Goal: Information Seeking & Learning: Compare options

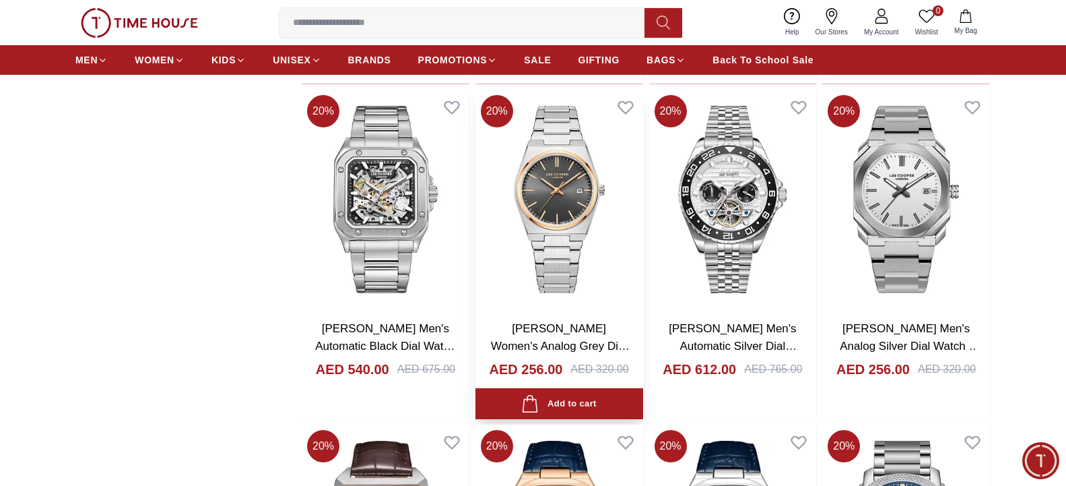
scroll to position [1923, 0]
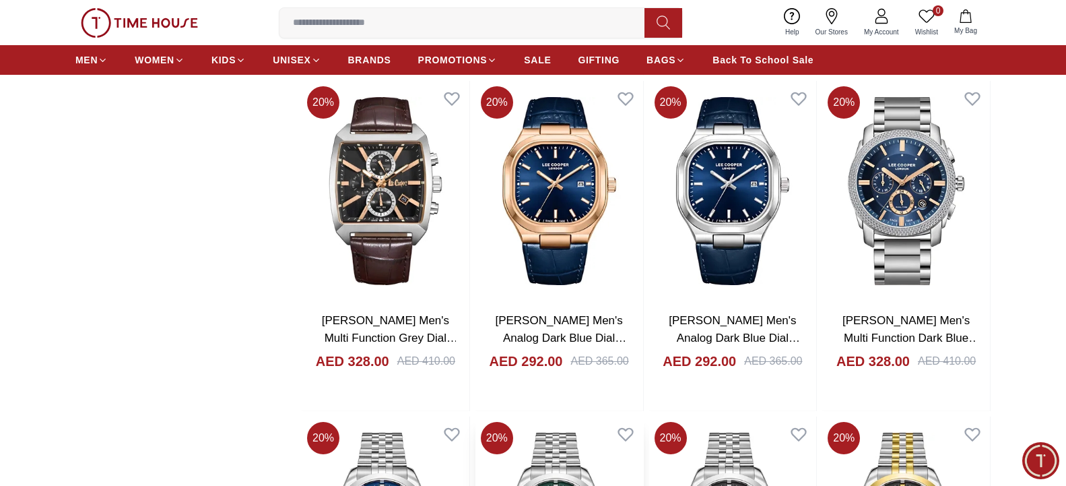
scroll to position [2267, 0]
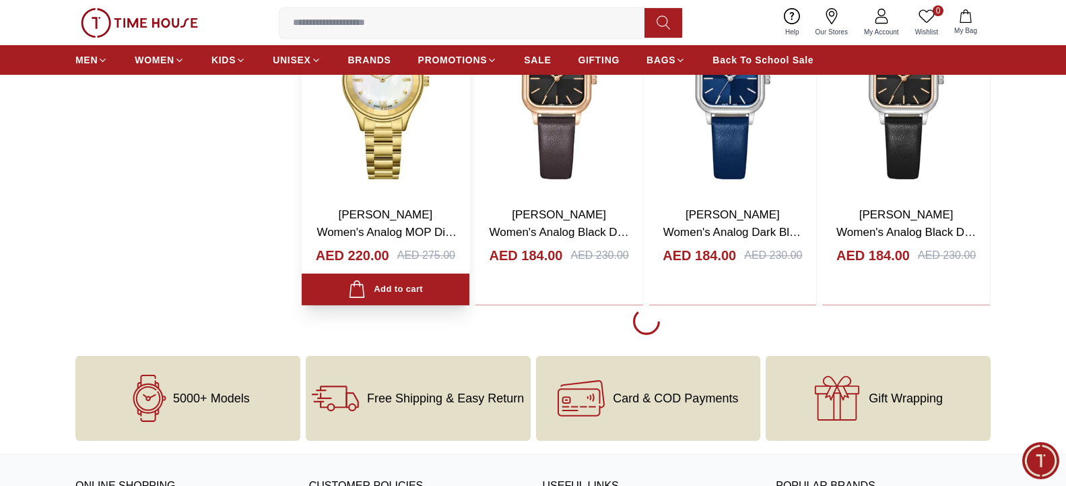
scroll to position [5495, 0]
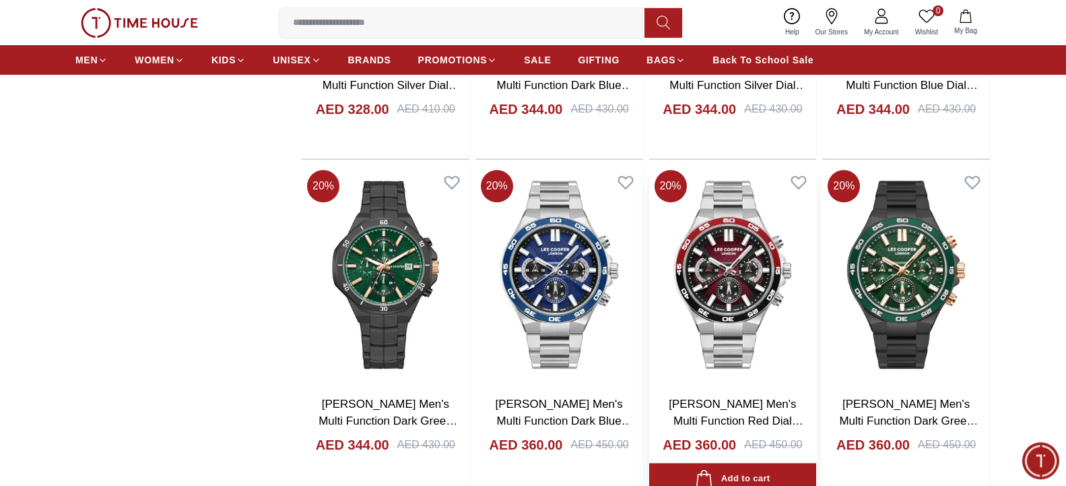
scroll to position [8654, 0]
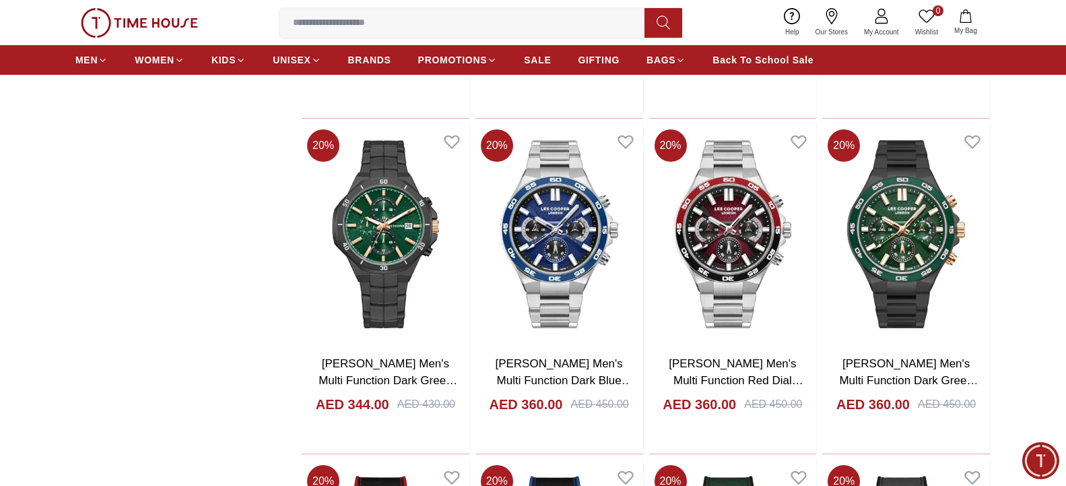
scroll to position [8998, 0]
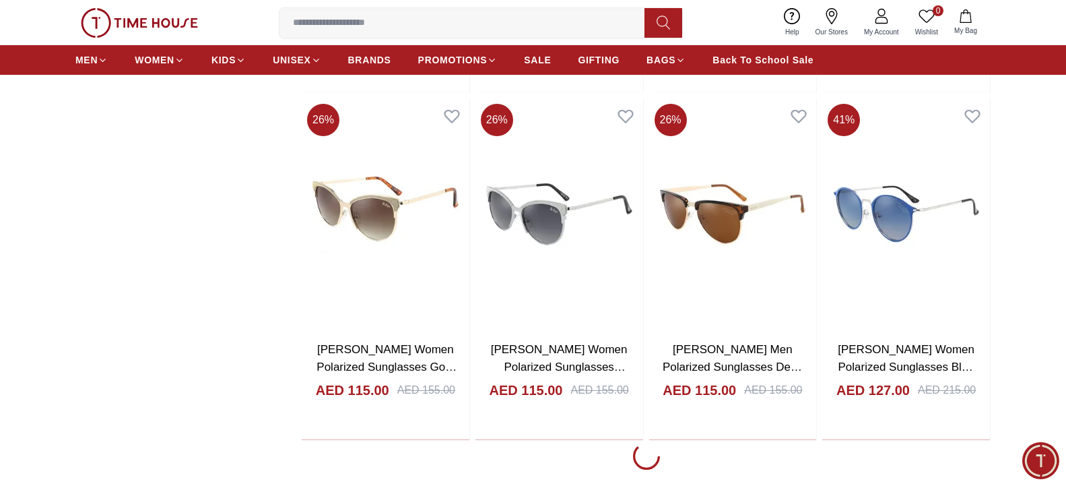
scroll to position [12363, 0]
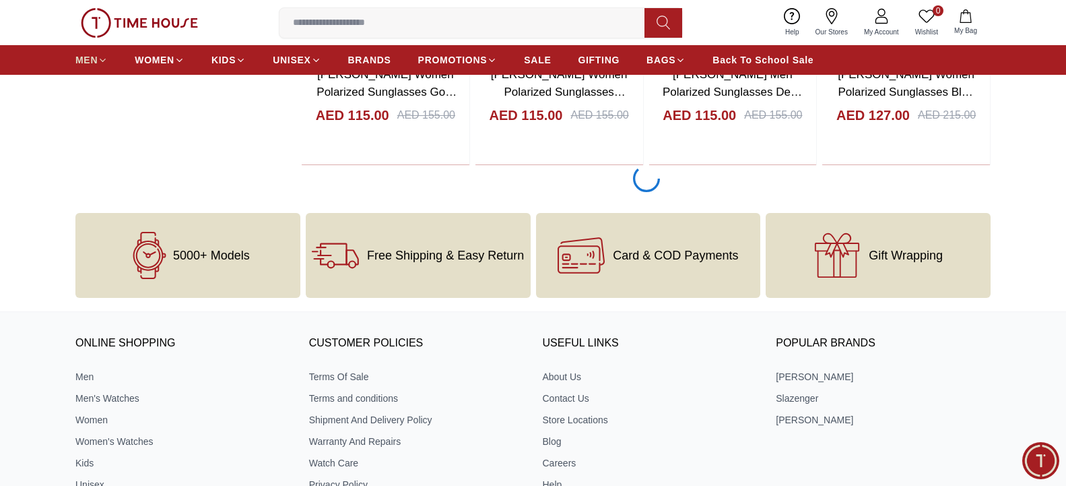
click at [108, 62] on icon at bounding box center [103, 60] width 10 height 10
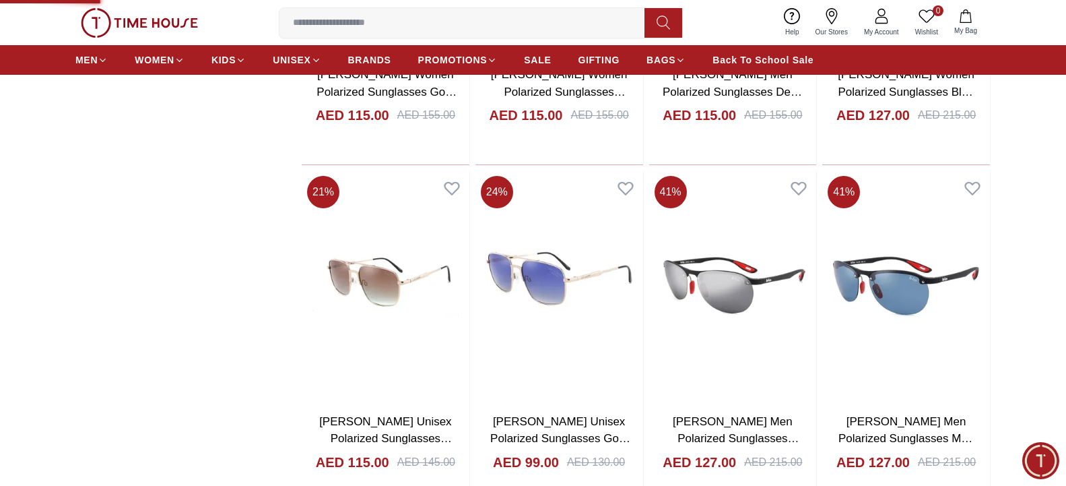
click at [114, 59] on ul "MEN WOMEN KIDS UNISEX BRANDS PROMOTIONS SALE GIFTING BAGS Back To School Sale" at bounding box center [444, 60] width 738 height 24
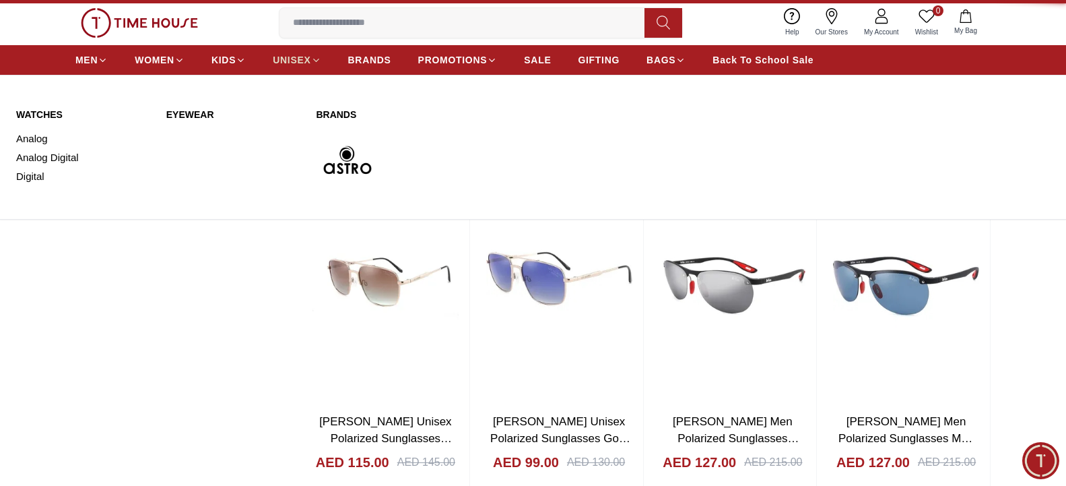
click at [301, 58] on span "UNISEX" at bounding box center [292, 59] width 38 height 13
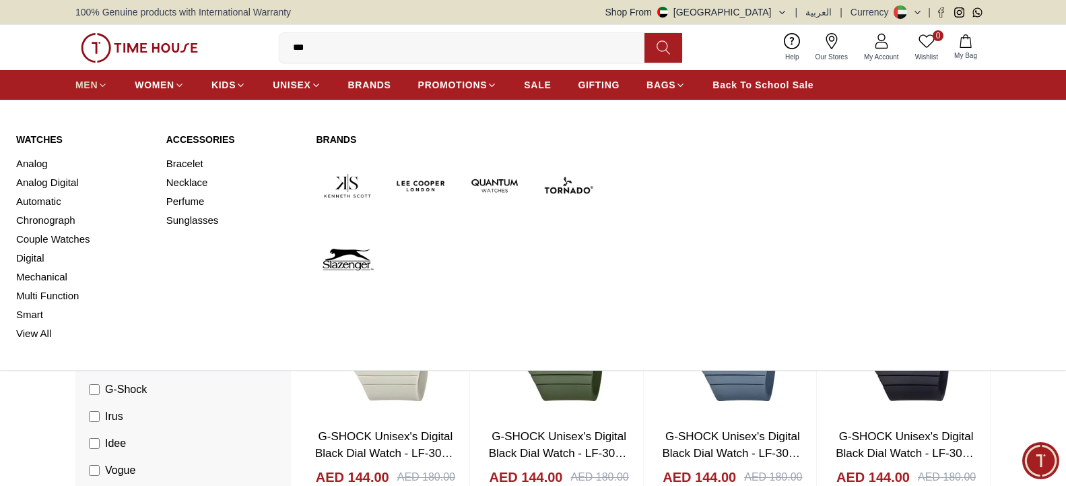
click at [92, 79] on span "MEN" at bounding box center [86, 84] width 22 height 13
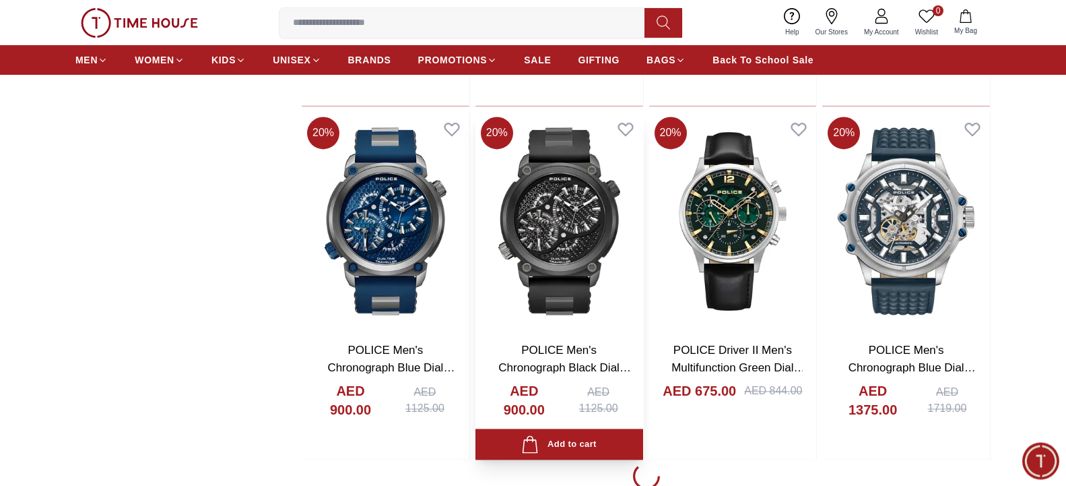
scroll to position [1511, 0]
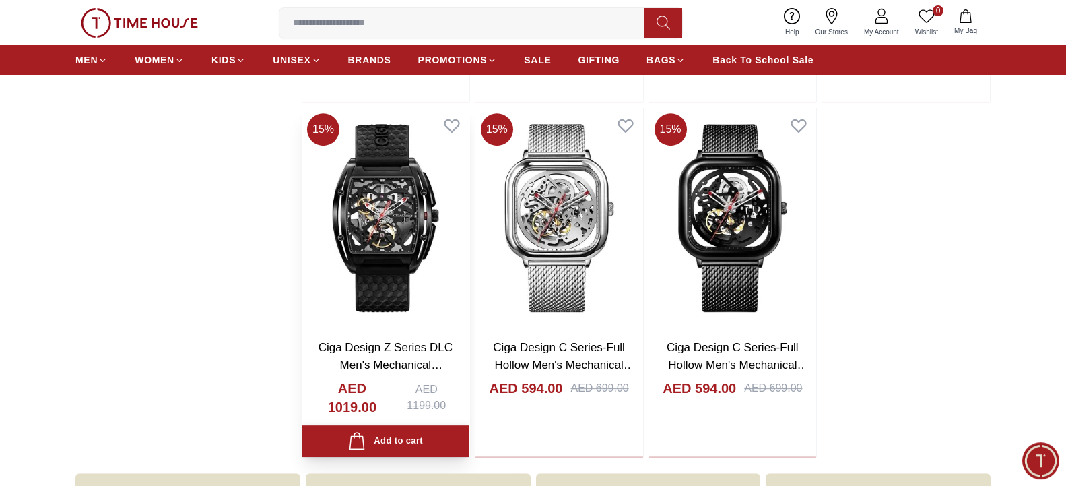
scroll to position [5083, 0]
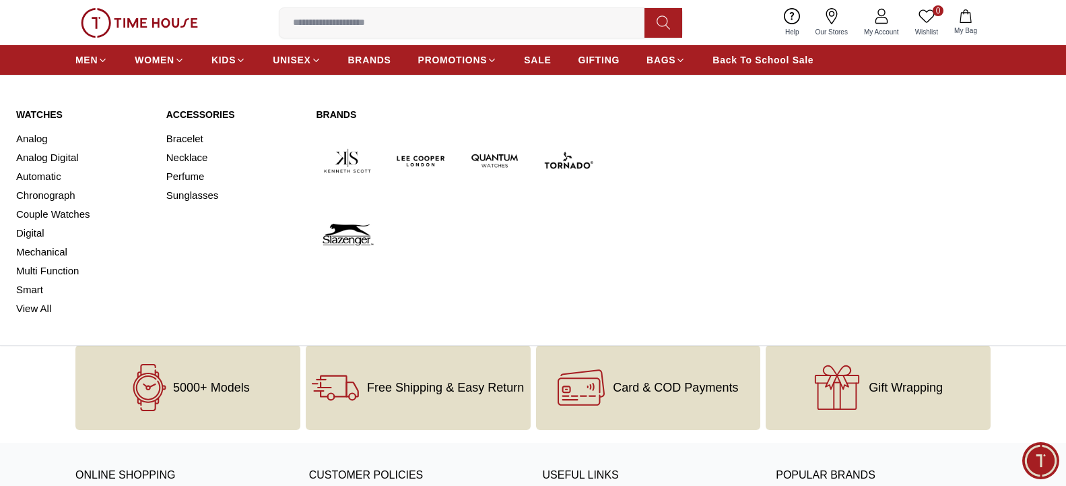
click at [36, 116] on link "Watches" at bounding box center [83, 114] width 134 height 13
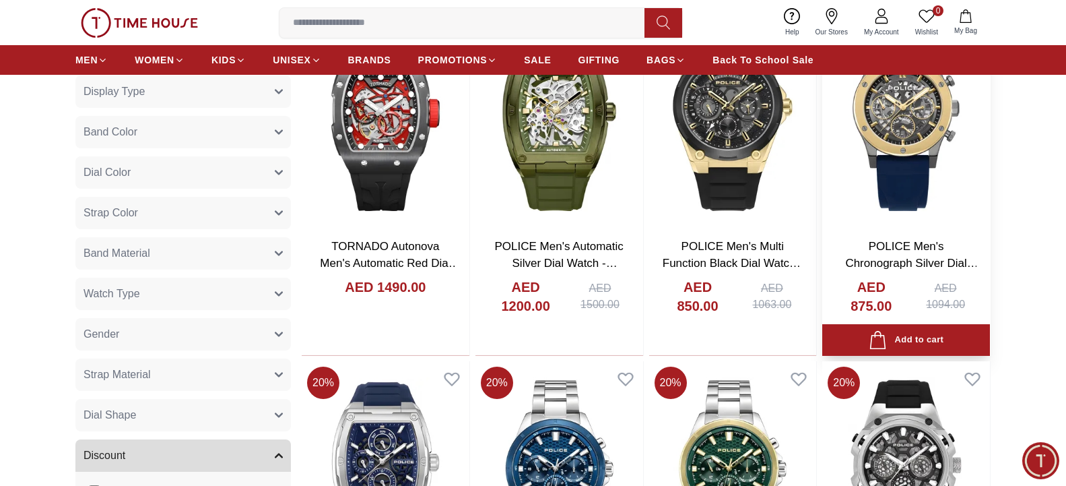
scroll to position [481, 0]
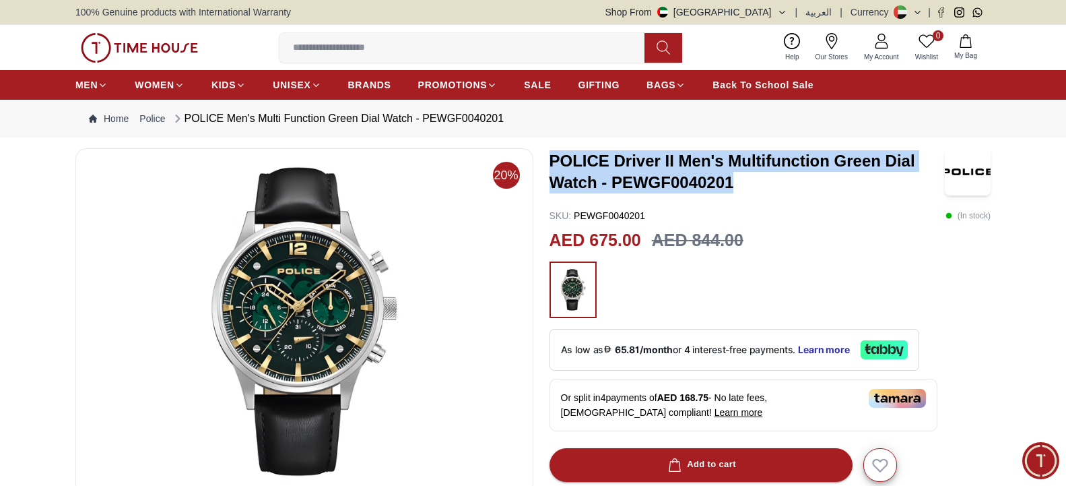
drag, startPoint x: 552, startPoint y: 156, endPoint x: 758, endPoint y: 191, distance: 209.0
click at [758, 187] on h3 "POLICE Driver II Men's Multifunction Green Dial Watch - PEWGF0040201" at bounding box center [746, 171] width 395 height 43
copy h3 "POLICE Driver II Men's Multifunction Green Dial Watch - PEWGF0040201"
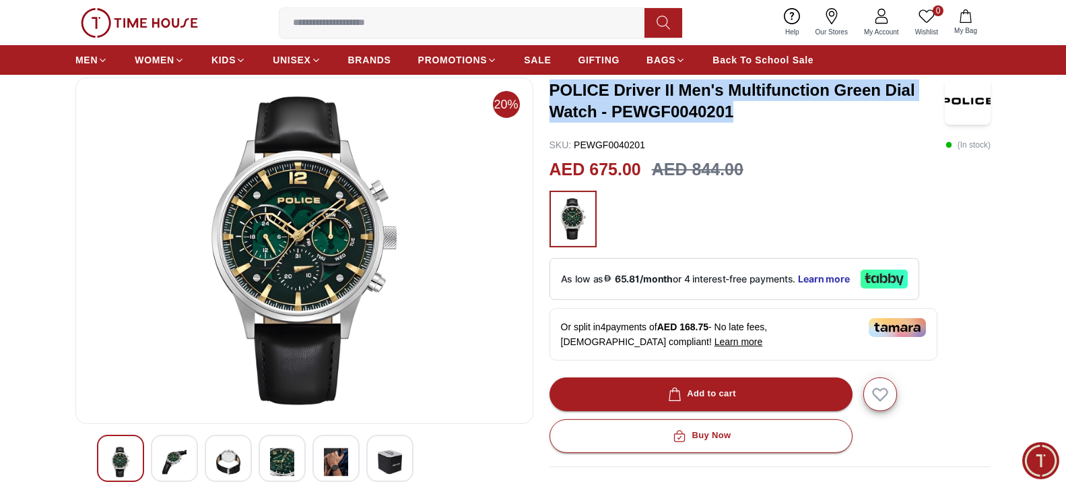
scroll to position [69, 0]
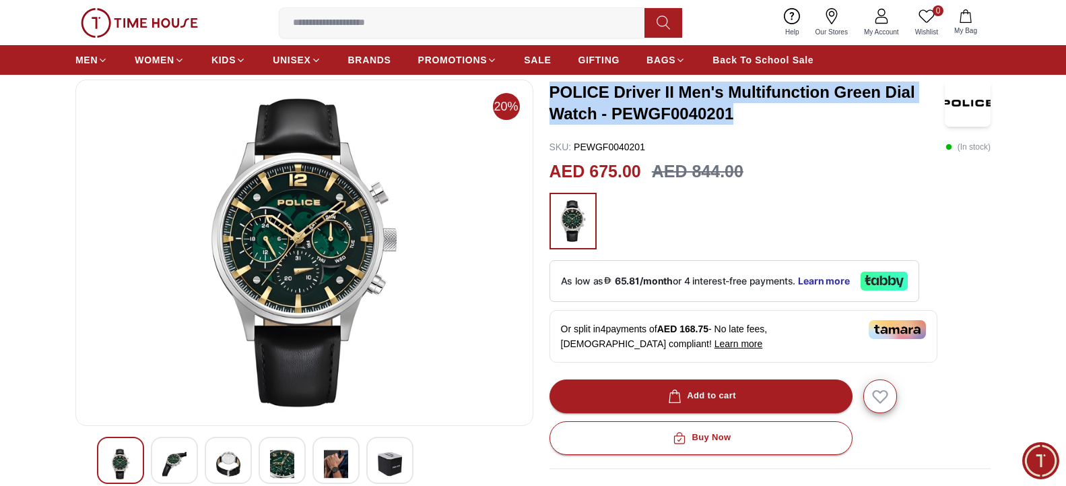
click at [288, 448] on img at bounding box center [282, 464] width 24 height 32
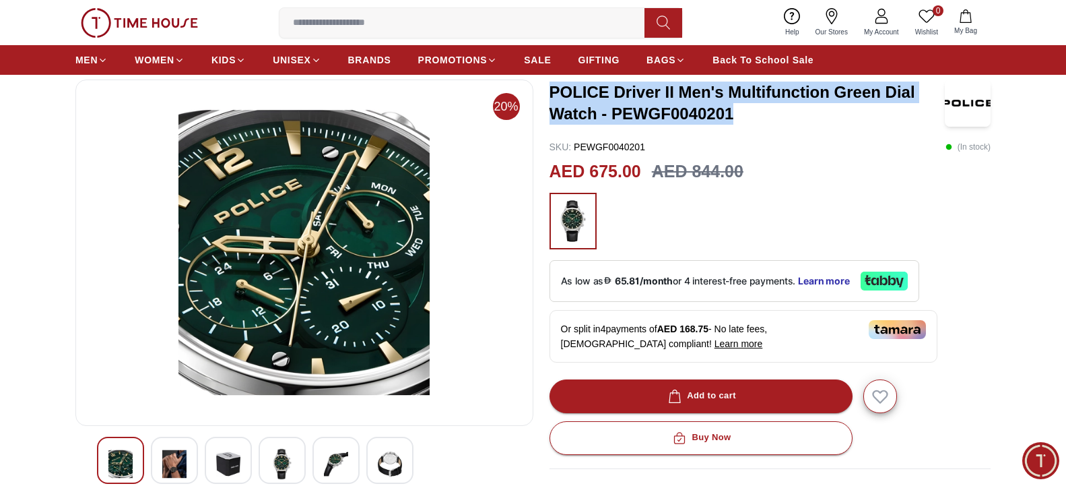
click at [271, 459] on img at bounding box center [282, 464] width 24 height 32
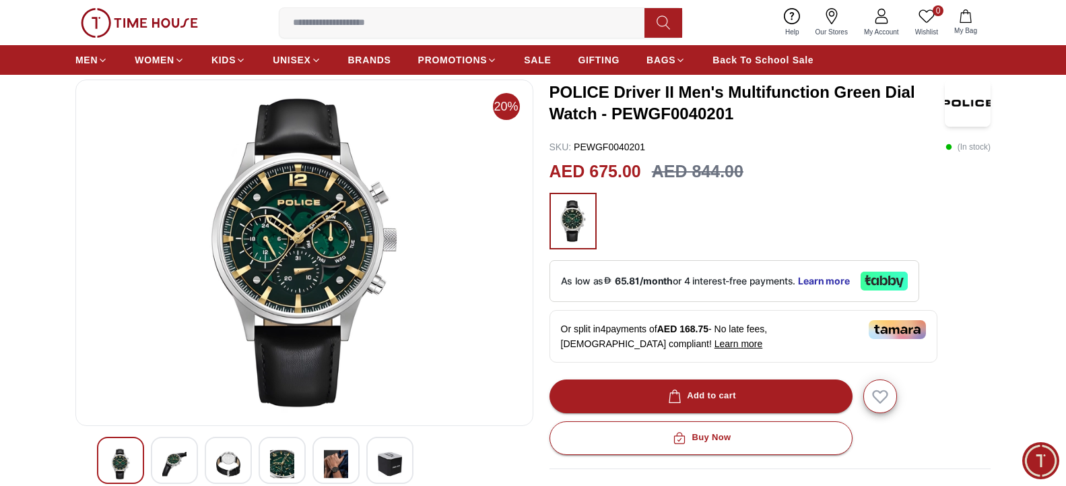
click at [856, 158] on div "POLICE Driver II Men's Multifunction Green Dial Watch - PEWGF0040201 SKU : PEWG…" at bounding box center [770, 420] width 442 height 683
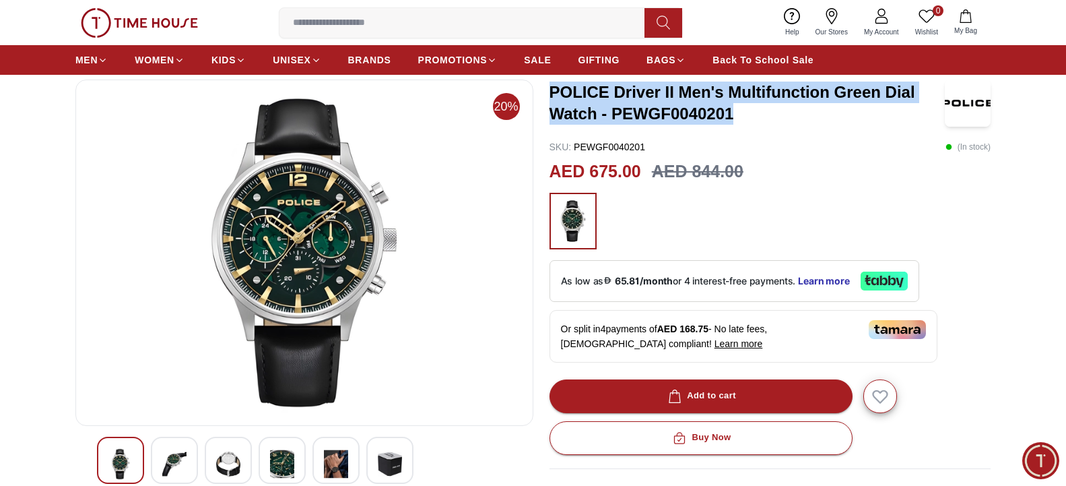
drag, startPoint x: 554, startPoint y: 88, endPoint x: 733, endPoint y: 110, distance: 180.6
click at [733, 110] on h3 "POLICE Driver II Men's Multifunction Green Dial Watch - PEWGF0040201" at bounding box center [746, 102] width 395 height 43
copy h3 "POLICE Driver II Men's Multifunction Green Dial Watch - PEWGF0040201"
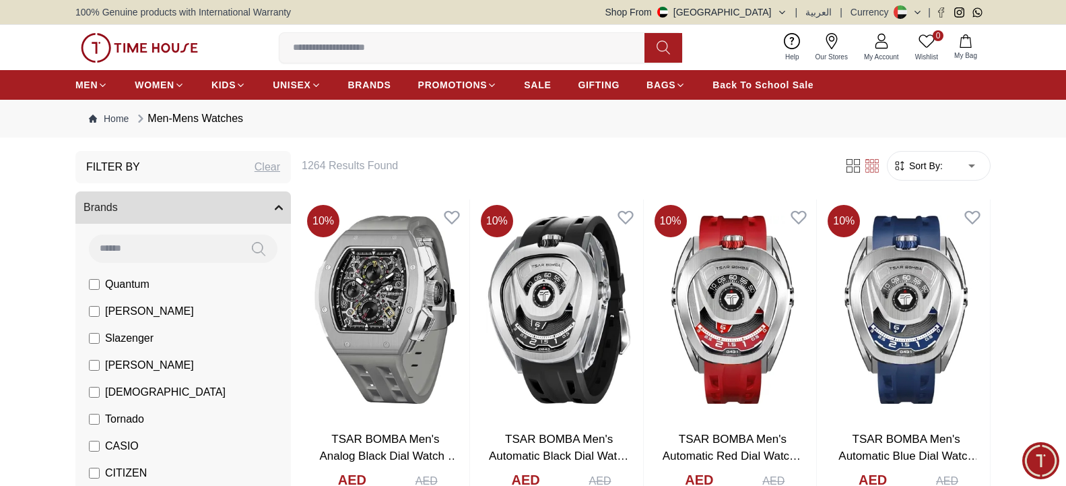
scroll to position [481, 0]
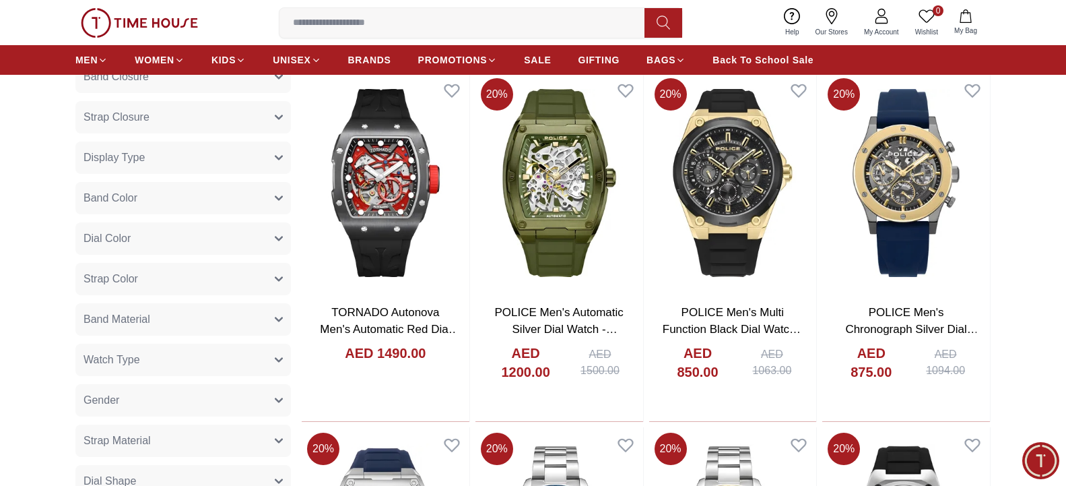
click at [134, 205] on span "Band Color" at bounding box center [110, 198] width 54 height 16
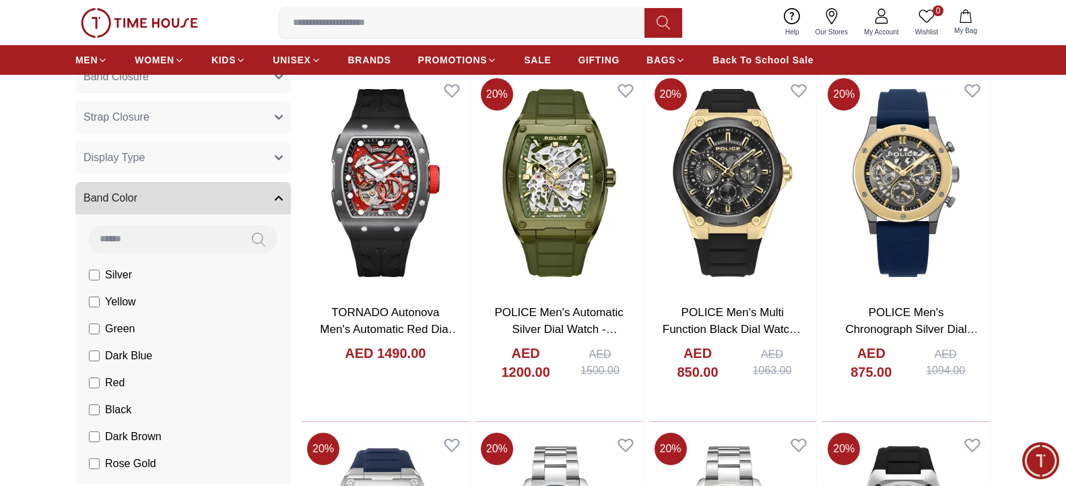
scroll to position [0, 0]
click at [145, 164] on button "Display Type" at bounding box center [182, 157] width 215 height 32
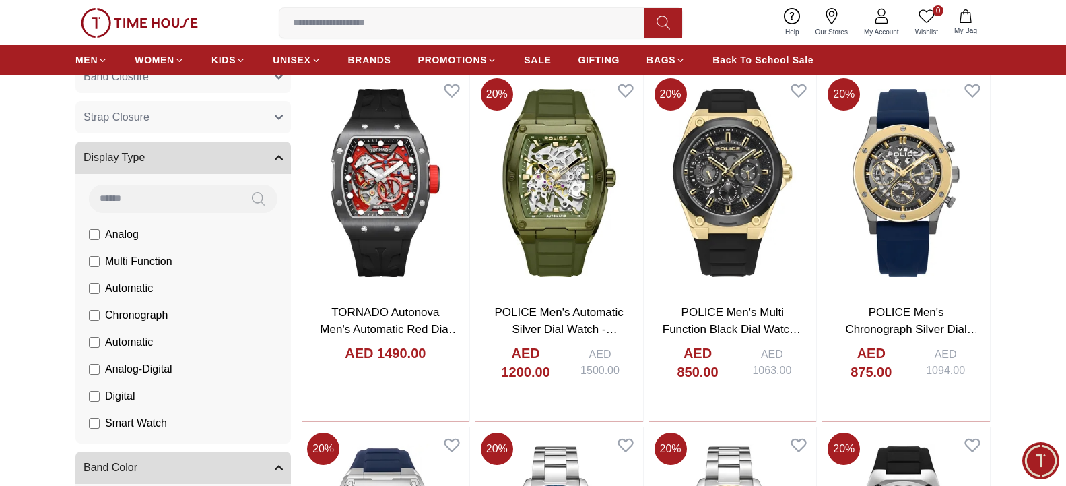
click at [166, 154] on button "Display Type" at bounding box center [182, 157] width 215 height 32
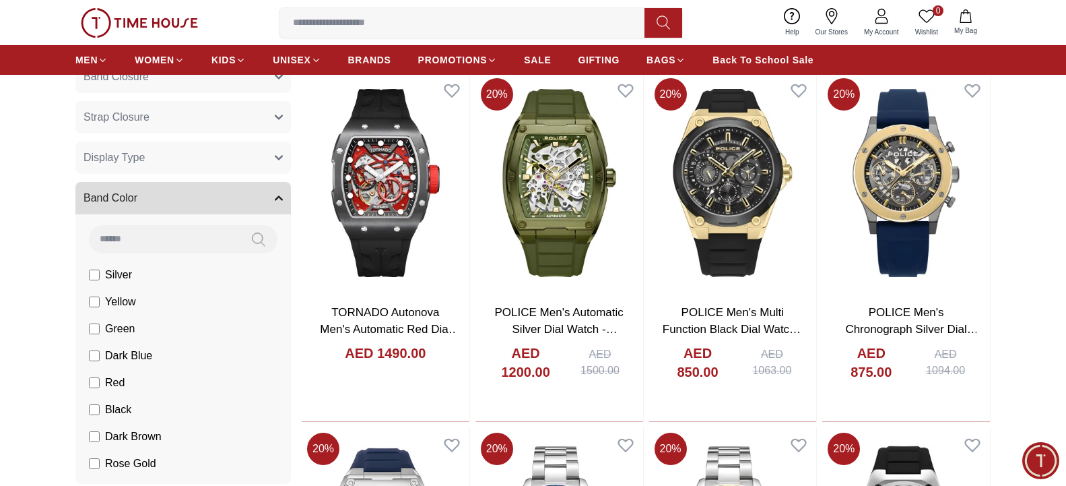
click at [156, 205] on button "Band Color" at bounding box center [182, 198] width 215 height 32
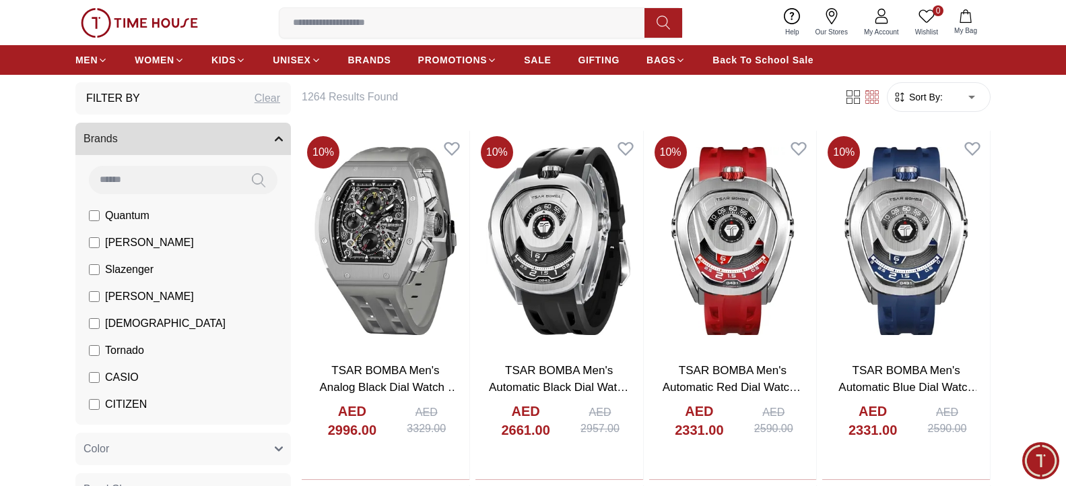
scroll to position [69, 0]
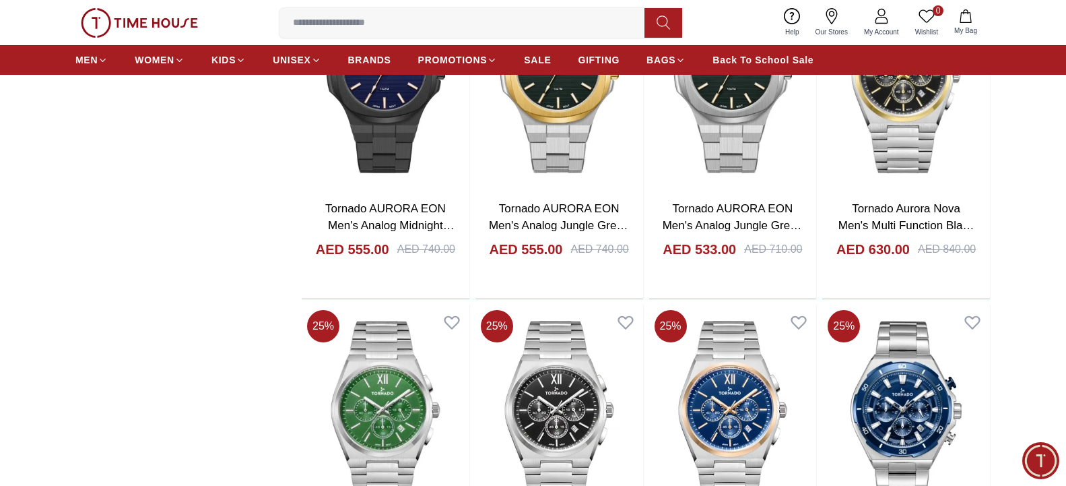
scroll to position [1442, 0]
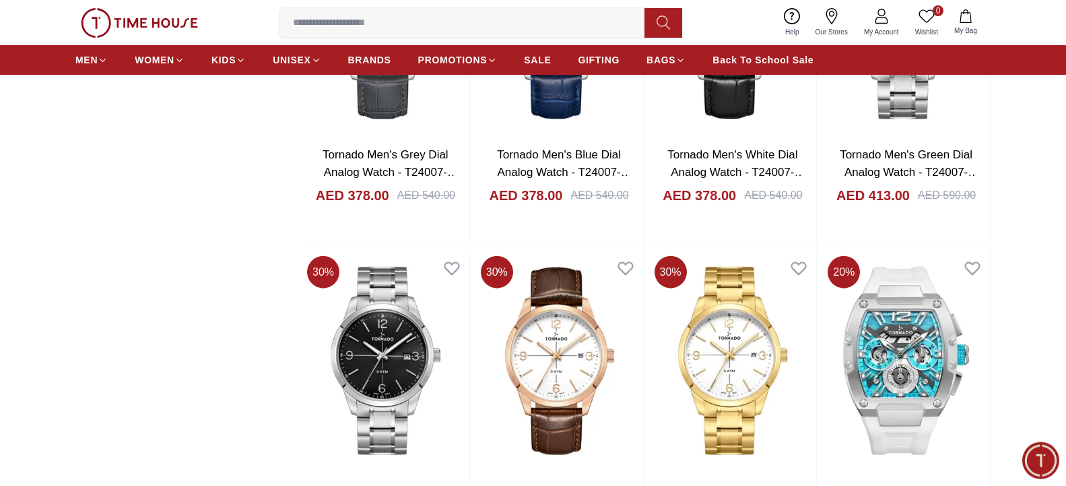
scroll to position [4396, 0]
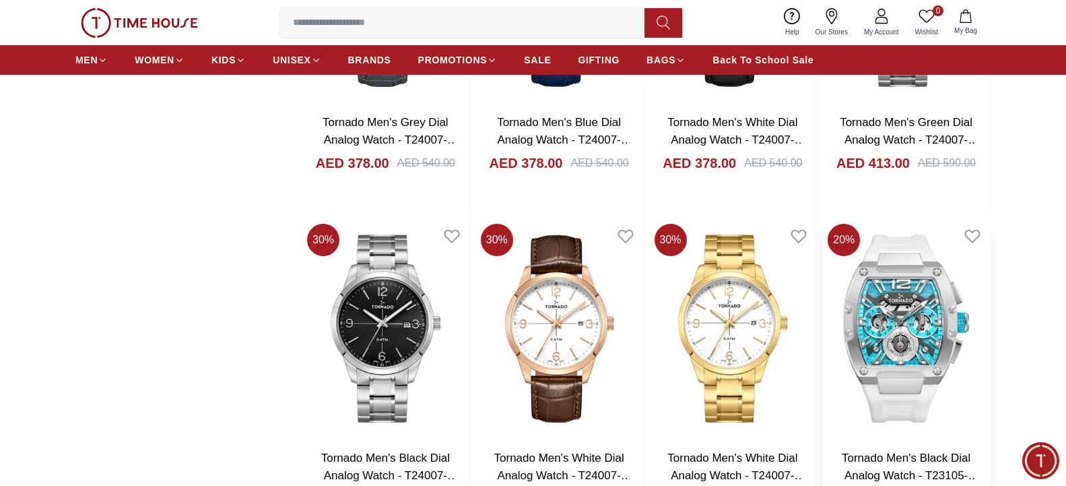
click at [916, 279] on img at bounding box center [906, 328] width 168 height 220
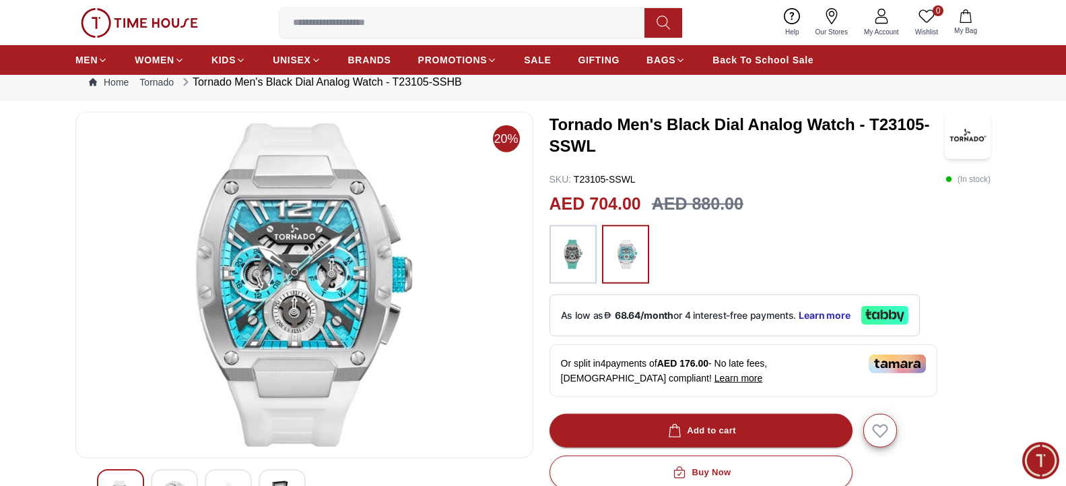
scroll to position [137, 0]
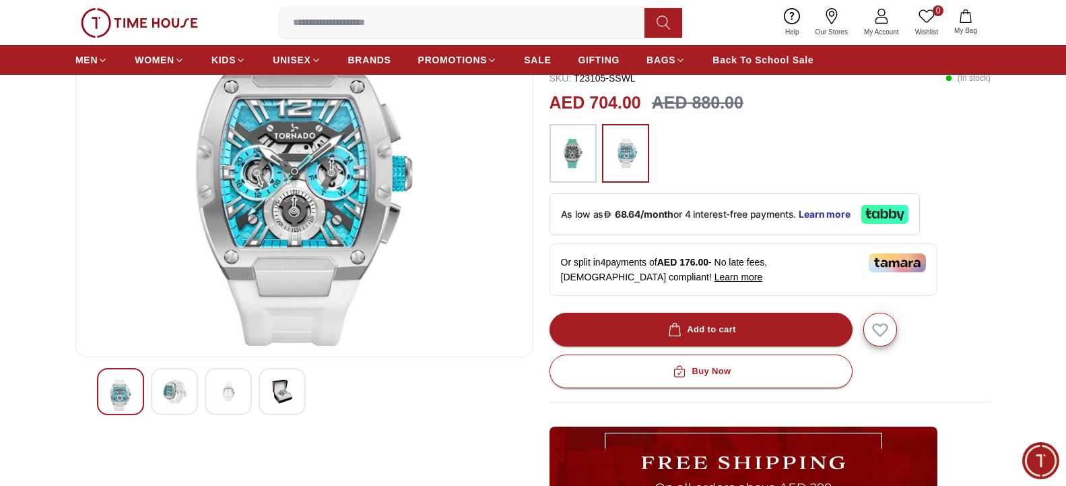
click at [178, 382] on img at bounding box center [174, 391] width 24 height 24
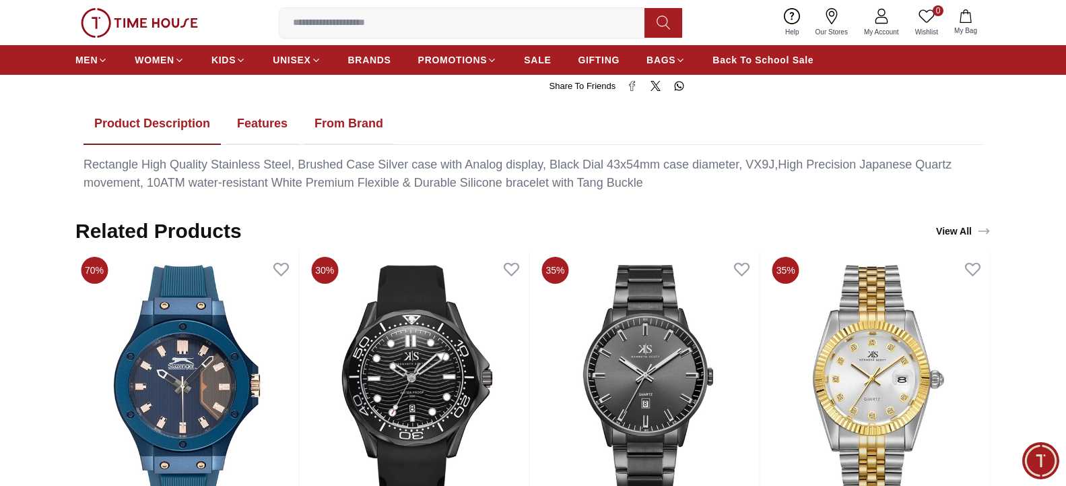
scroll to position [962, 0]
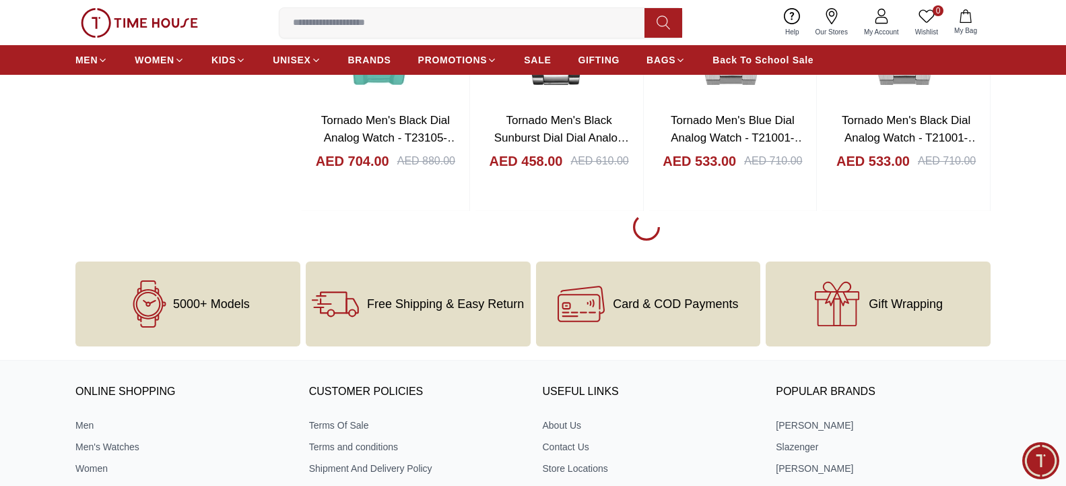
scroll to position [1384, 0]
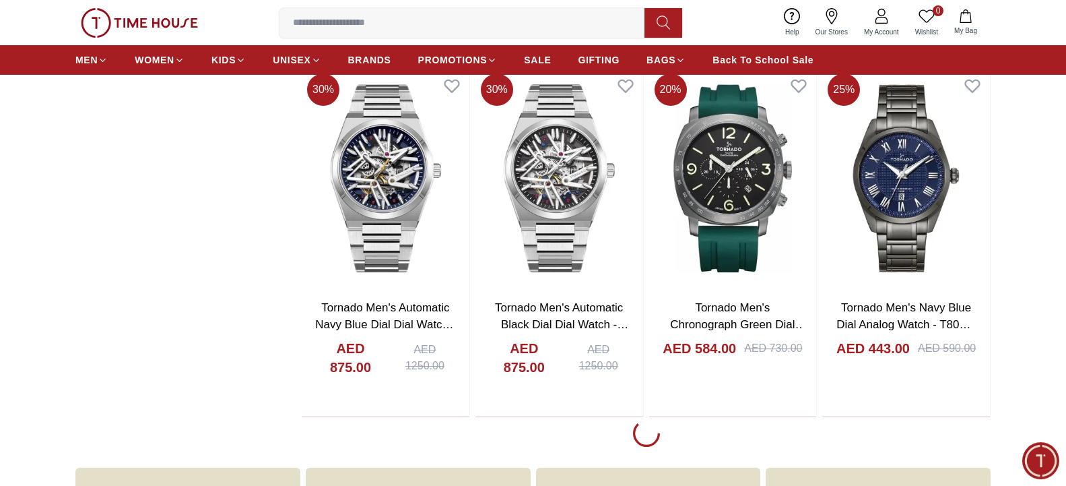
scroll to position [3228, 0]
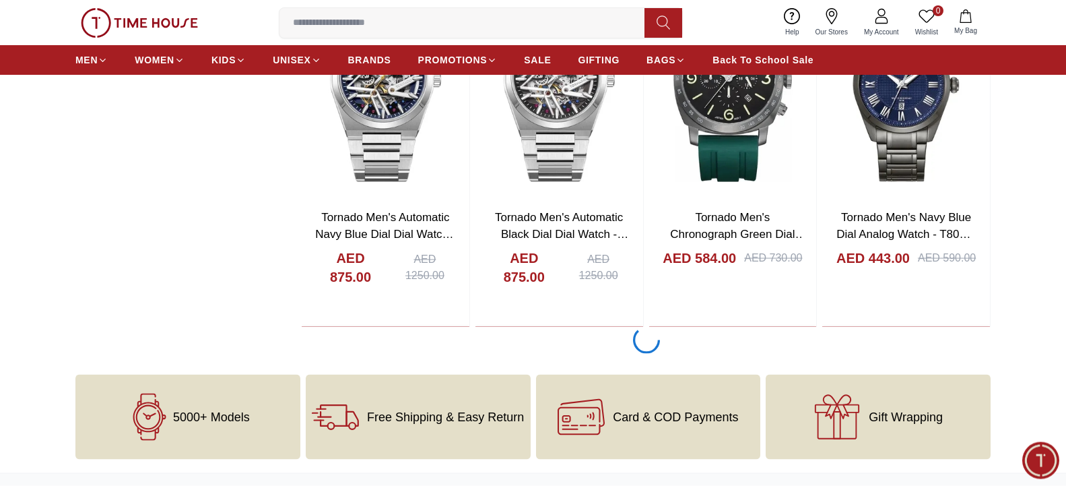
scroll to position [3643, 0]
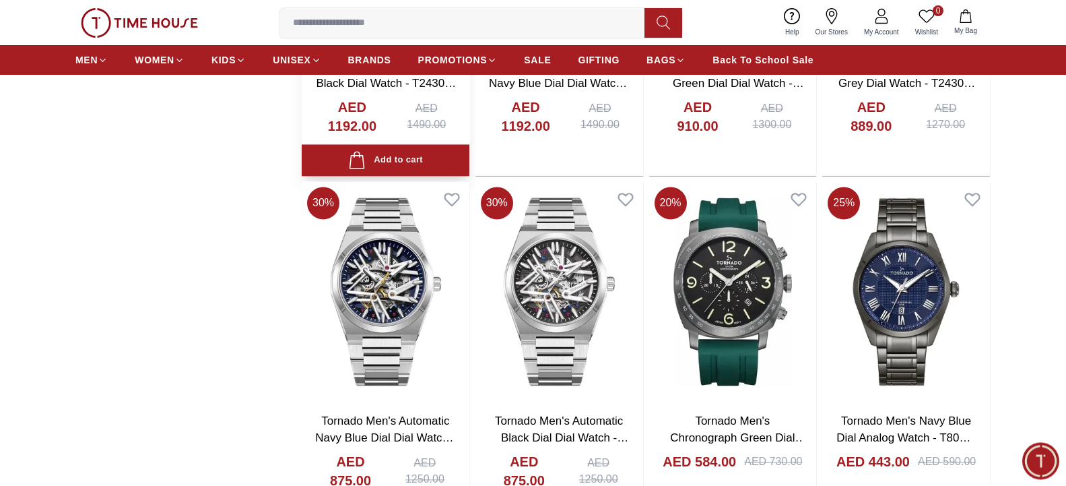
scroll to position [3091, 0]
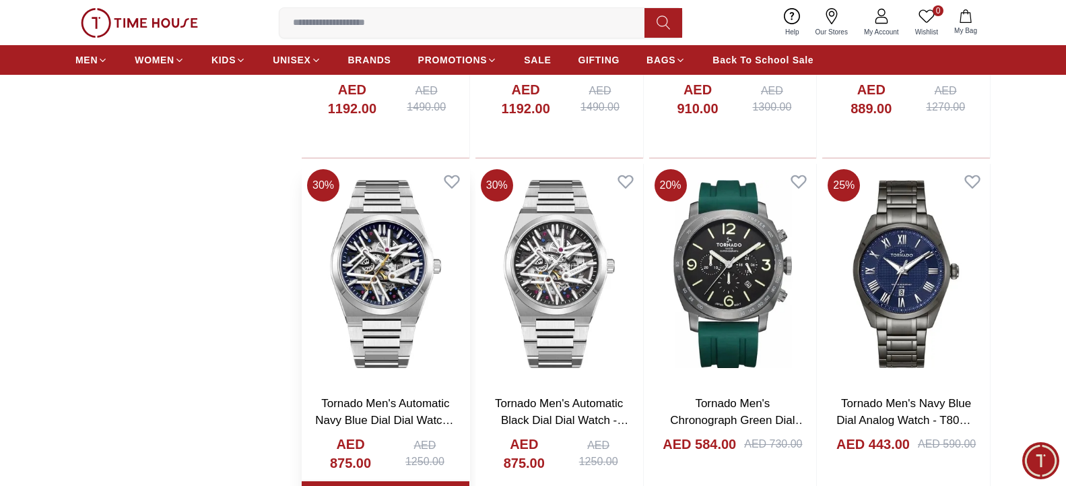
click at [411, 246] on img at bounding box center [386, 274] width 168 height 220
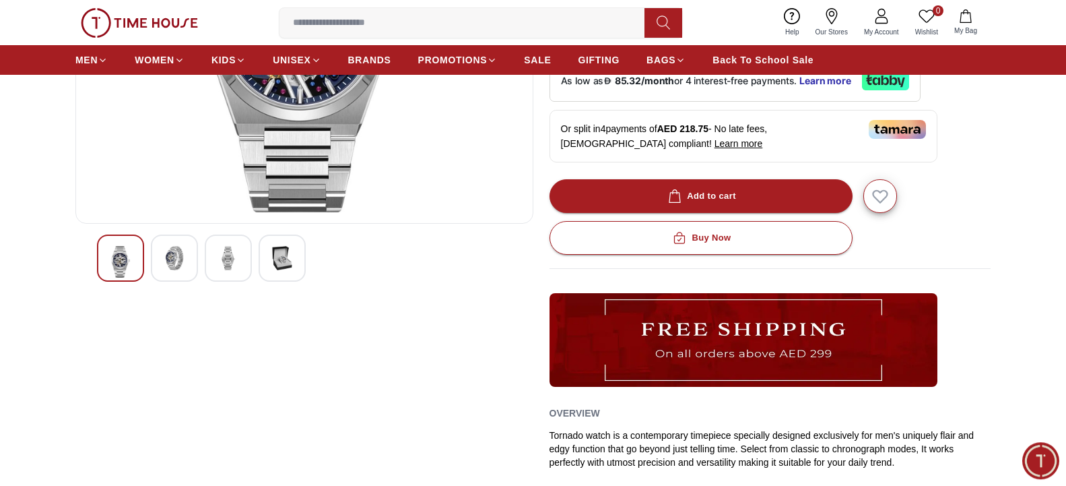
scroll to position [275, 0]
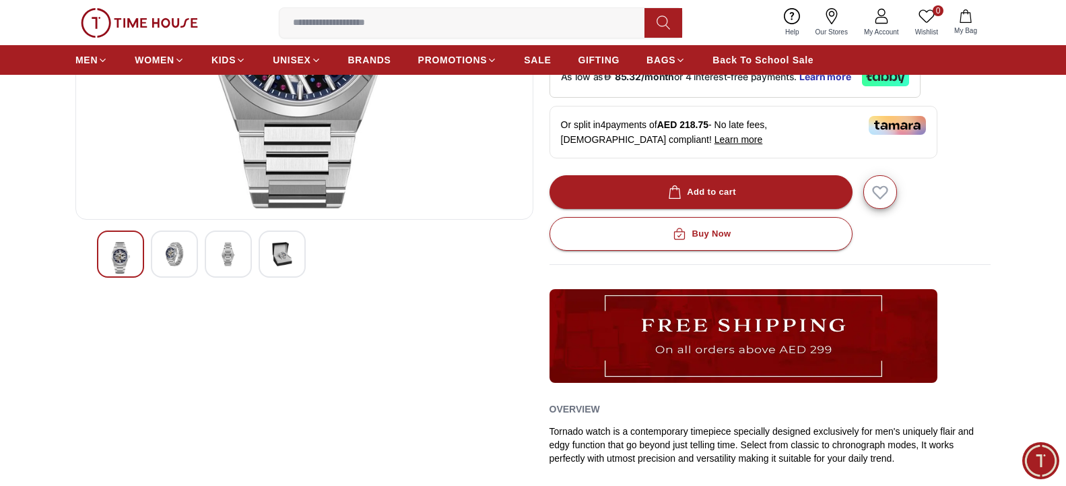
click at [152, 251] on div at bounding box center [174, 253] width 47 height 47
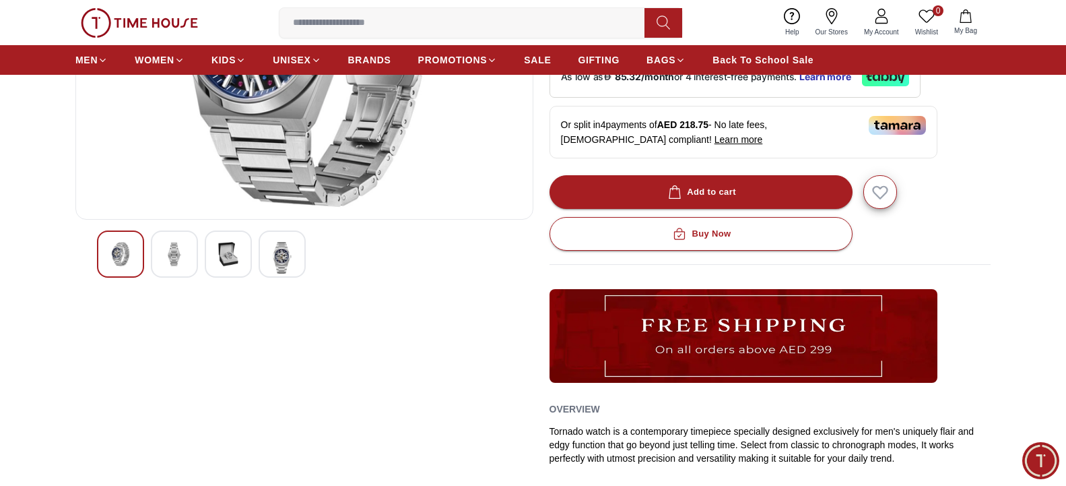
scroll to position [0, 0]
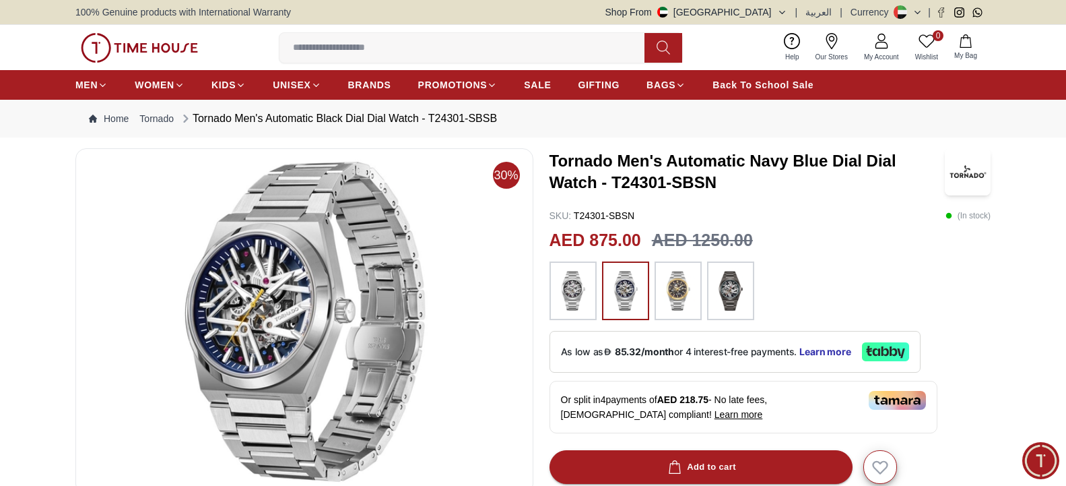
click at [675, 290] on img at bounding box center [678, 291] width 34 height 46
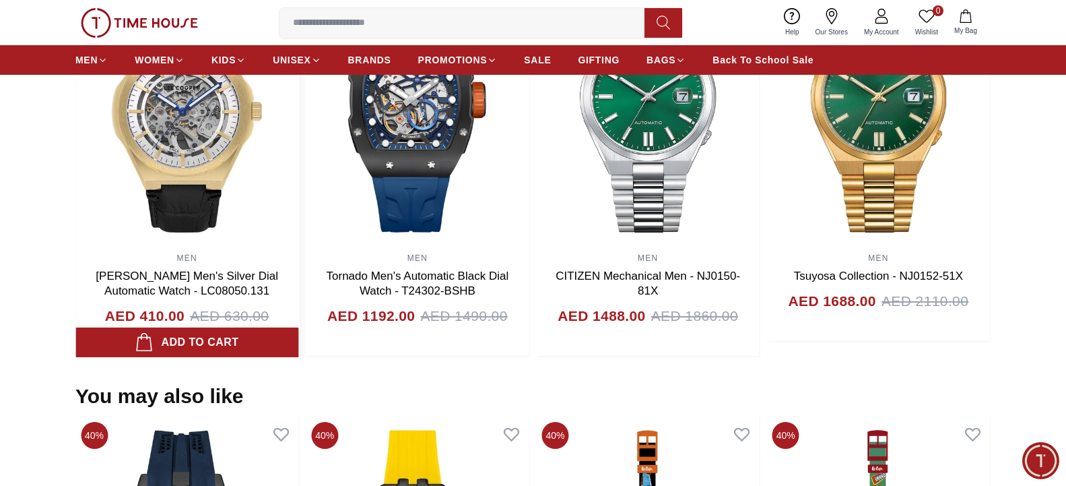
scroll to position [1442, 0]
